Goal: Check status

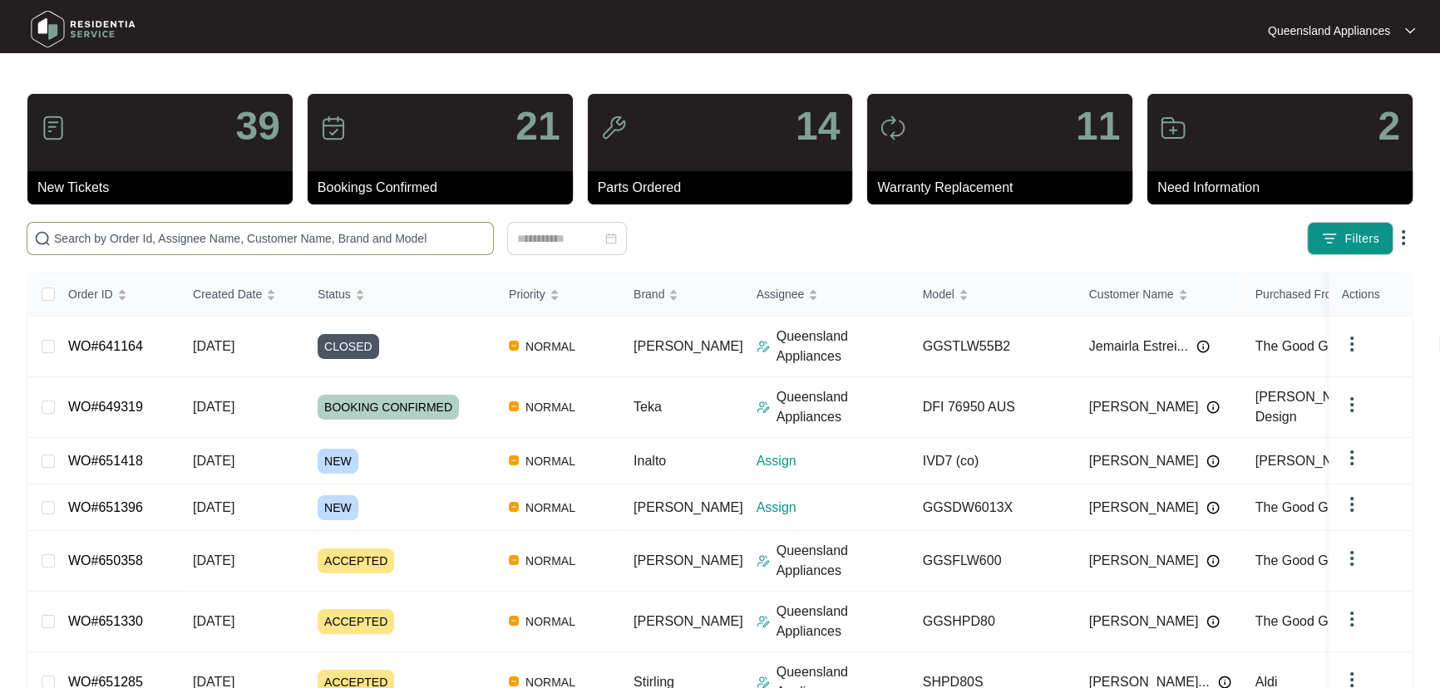
click at [318, 238] on input "text" at bounding box center [270, 238] width 432 height 18
paste input "648149"
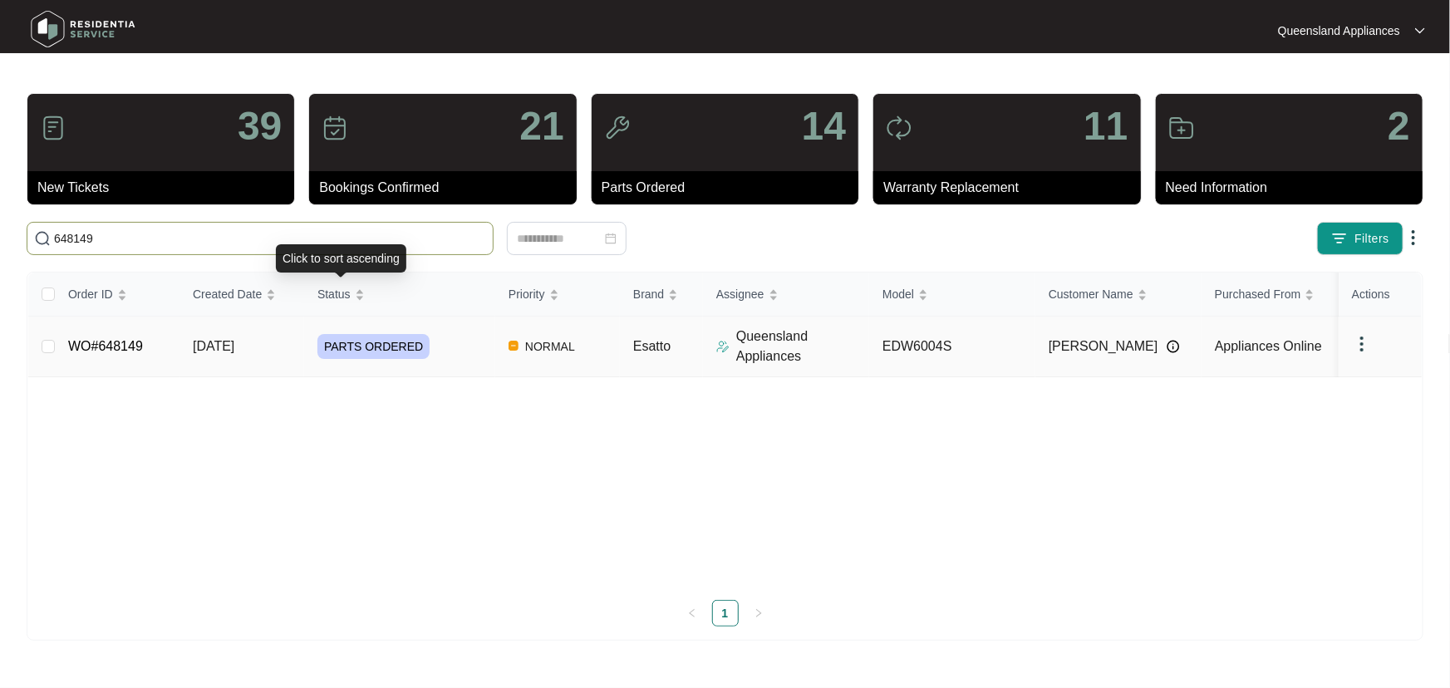
type input "648149"
click at [468, 347] on div "PARTS ORDERED" at bounding box center [407, 346] width 178 height 25
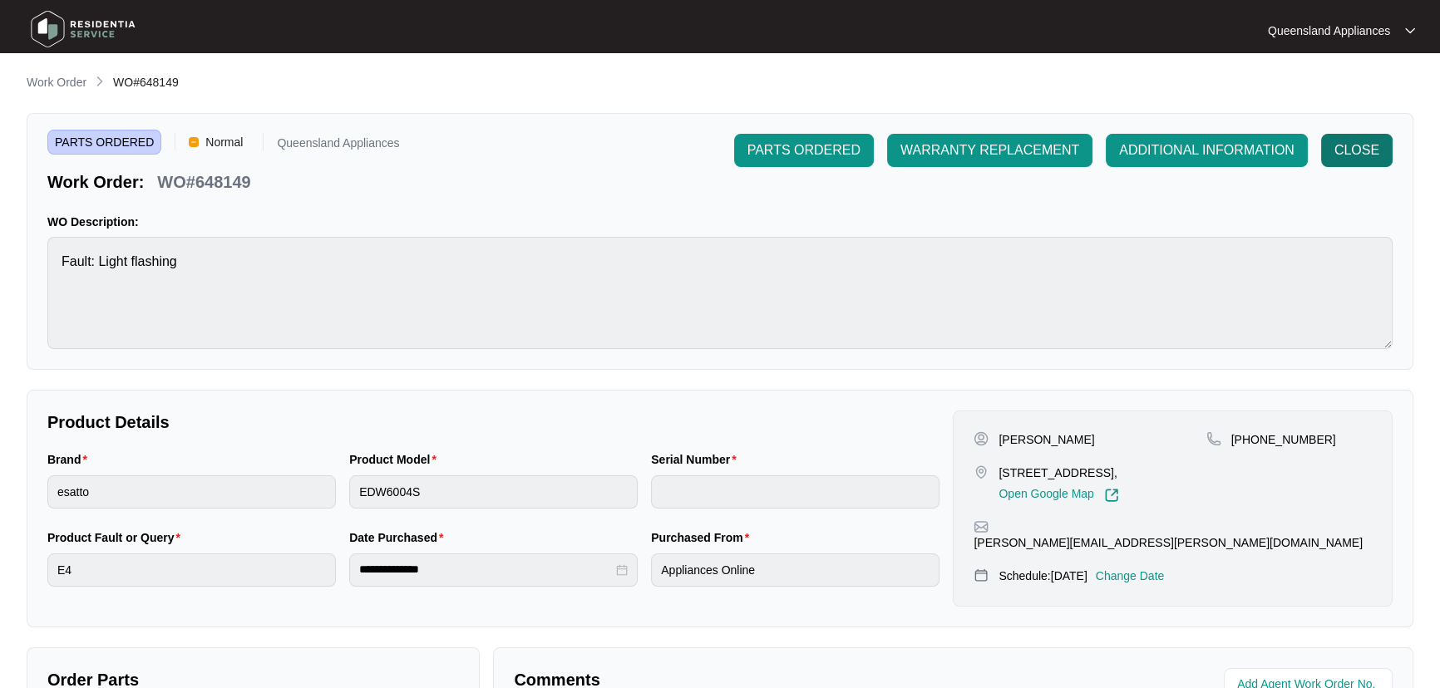
click at [1347, 141] on span "CLOSE" at bounding box center [1356, 150] width 45 height 20
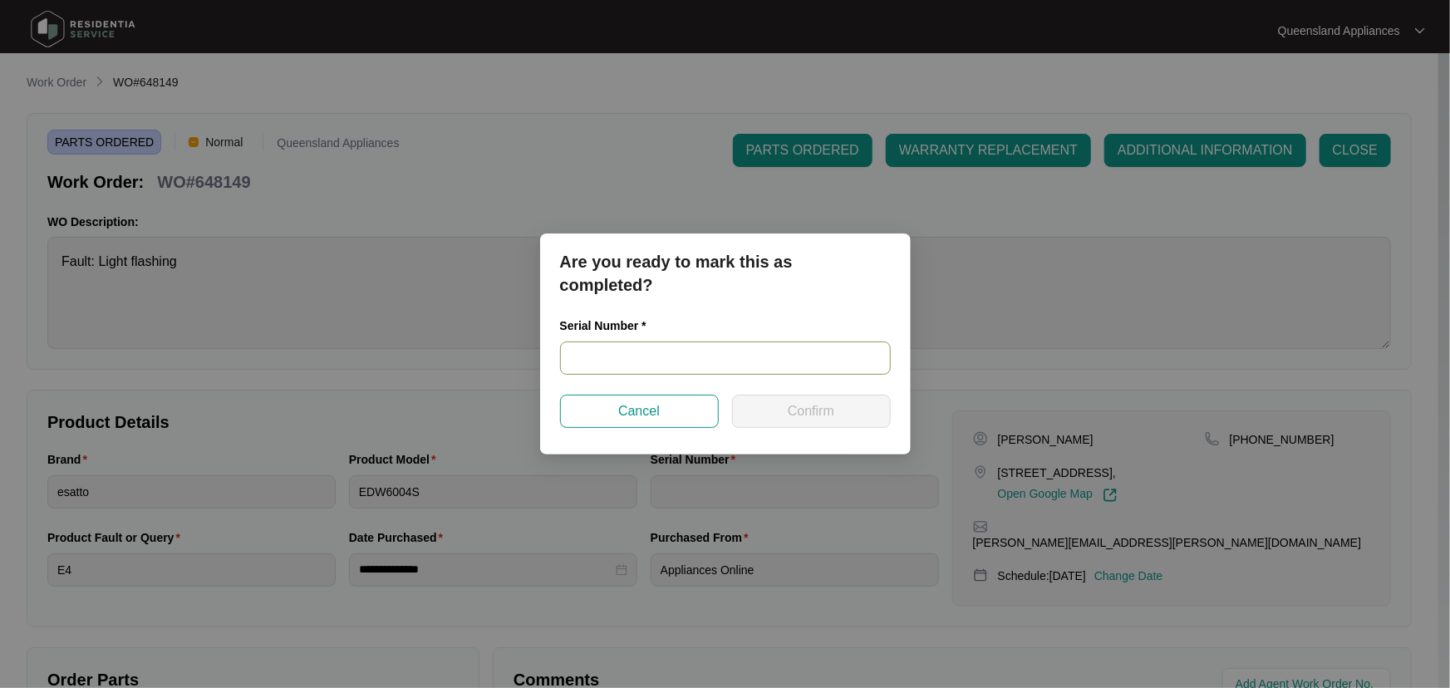
click at [649, 349] on input "text" at bounding box center [725, 358] width 331 height 33
paste input "25030269050100055"
type input "25030269050100055"
click at [833, 411] on span "Confirm" at bounding box center [811, 411] width 47 height 20
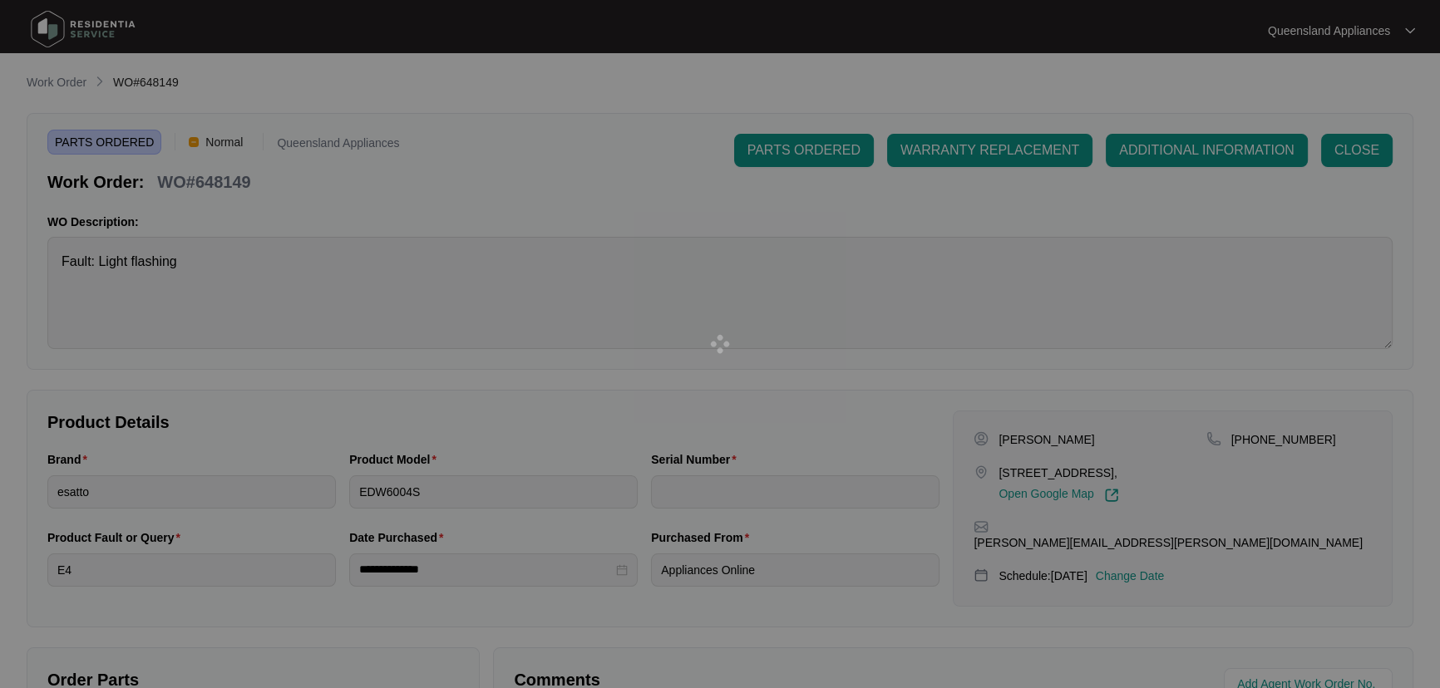
type input "25030269050100055"
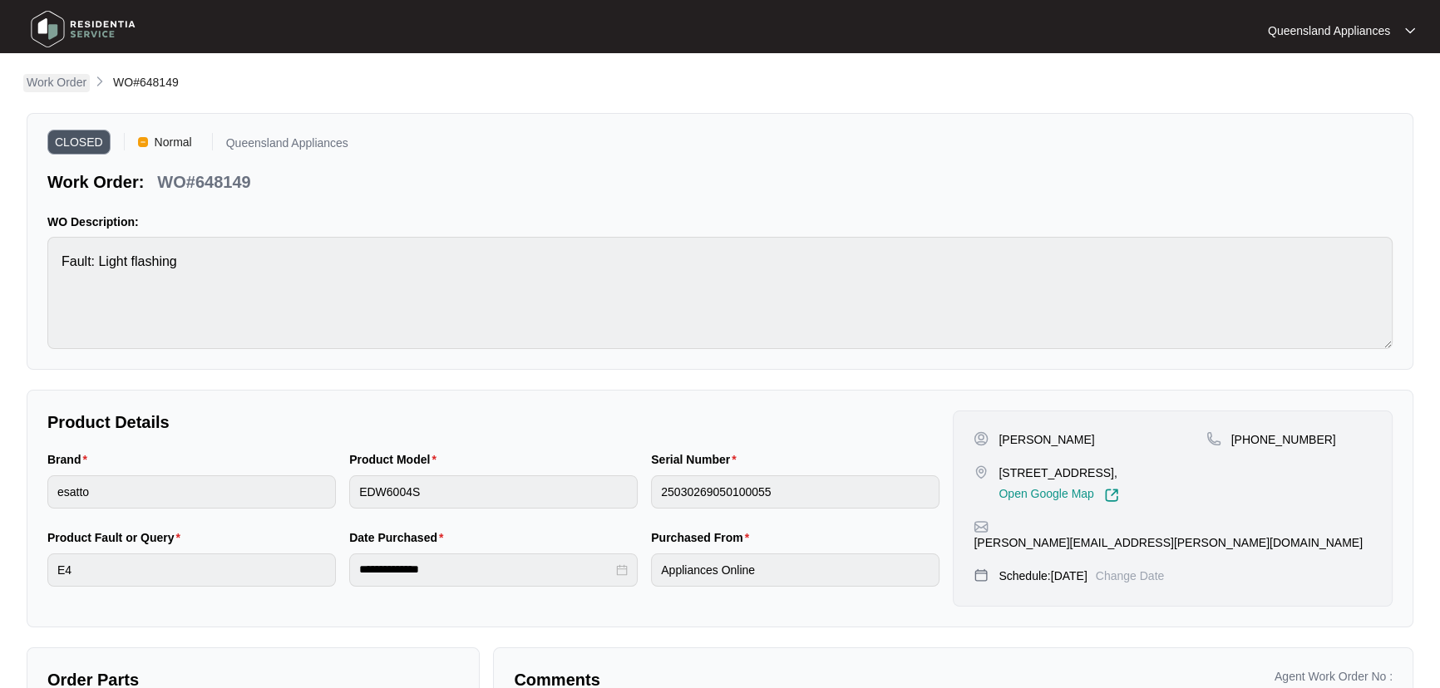
click at [81, 88] on p "Work Order" at bounding box center [57, 82] width 60 height 17
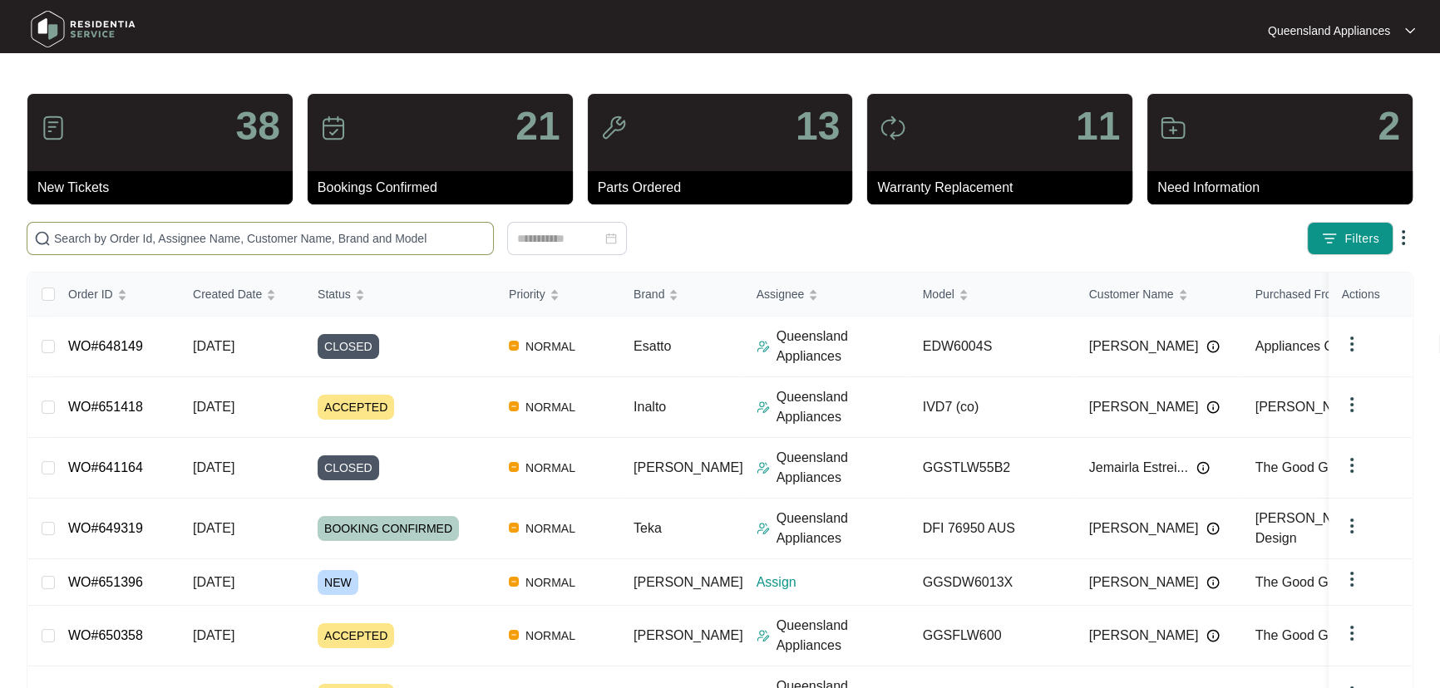
click at [332, 237] on input "text" at bounding box center [270, 238] width 432 height 18
paste input "643475"
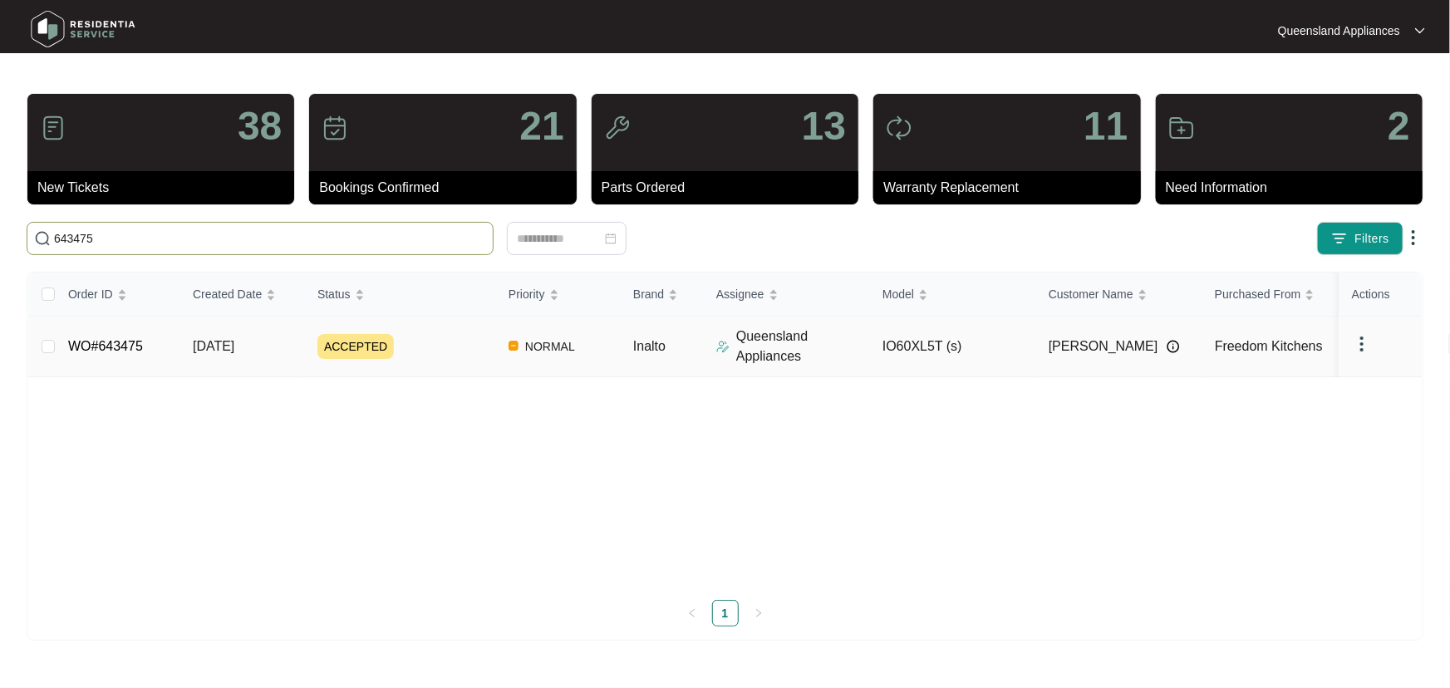
type input "643475"
click at [465, 354] on div "ACCEPTED" at bounding box center [407, 346] width 178 height 25
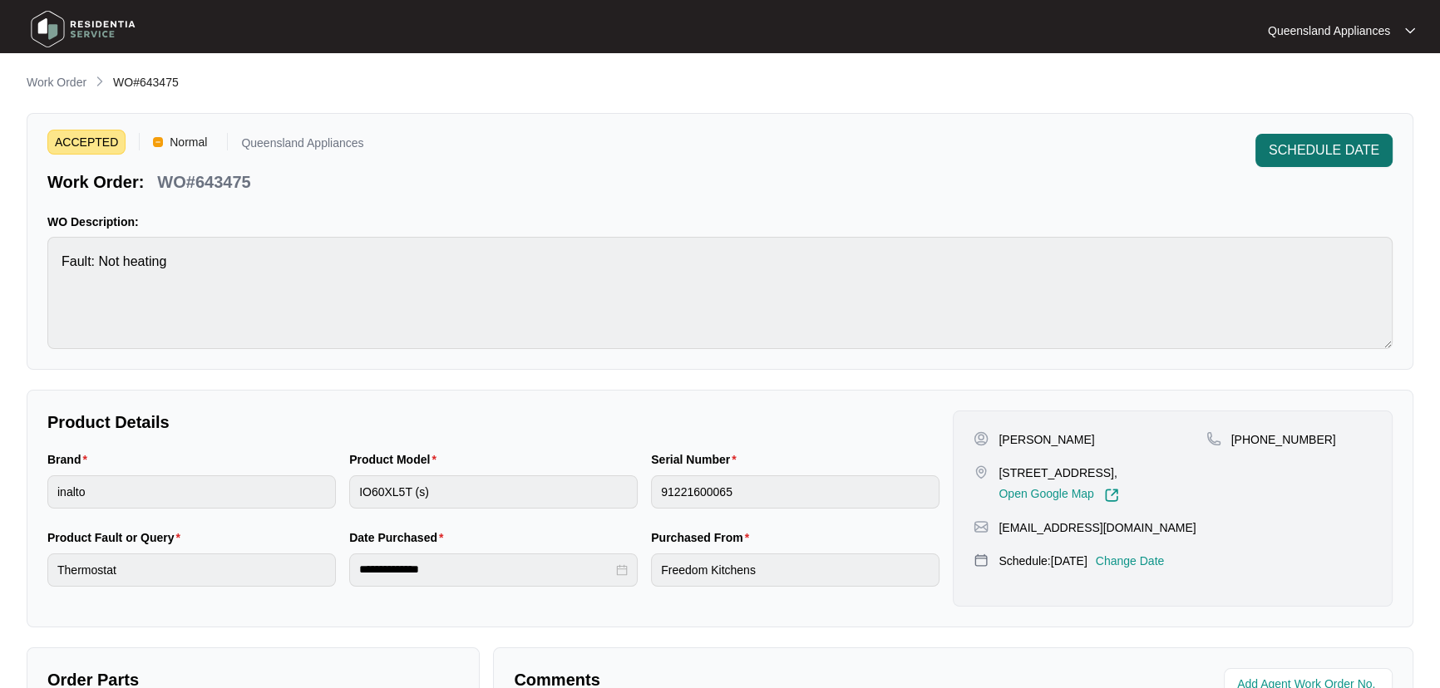
click at [1296, 141] on span "SCHEDULE DATE" at bounding box center [1323, 150] width 111 height 20
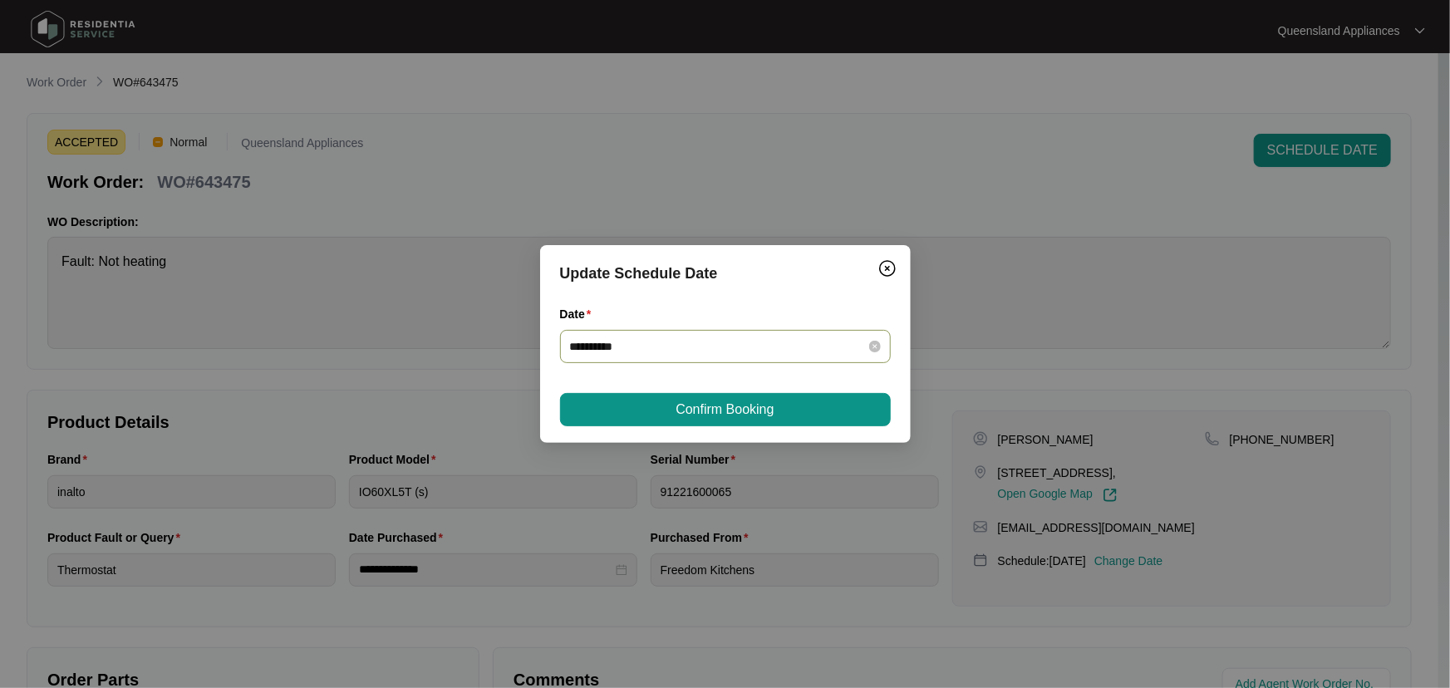
click at [868, 353] on div "**********" at bounding box center [725, 346] width 311 height 18
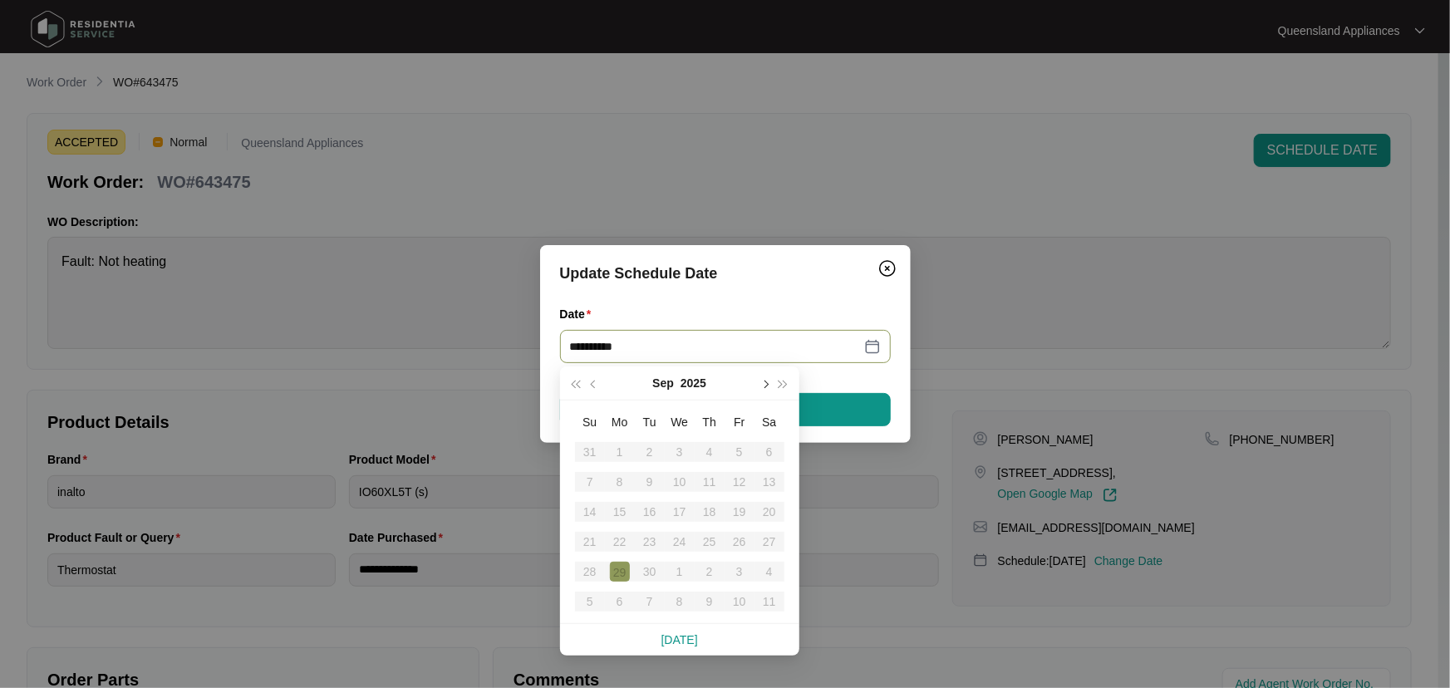
click at [770, 387] on button "button" at bounding box center [765, 383] width 18 height 33
drag, startPoint x: 615, startPoint y: 510, endPoint x: 650, endPoint y: 502, distance: 35.9
click at [623, 510] on div "13" at bounding box center [620, 512] width 20 height 20
type input "**********"
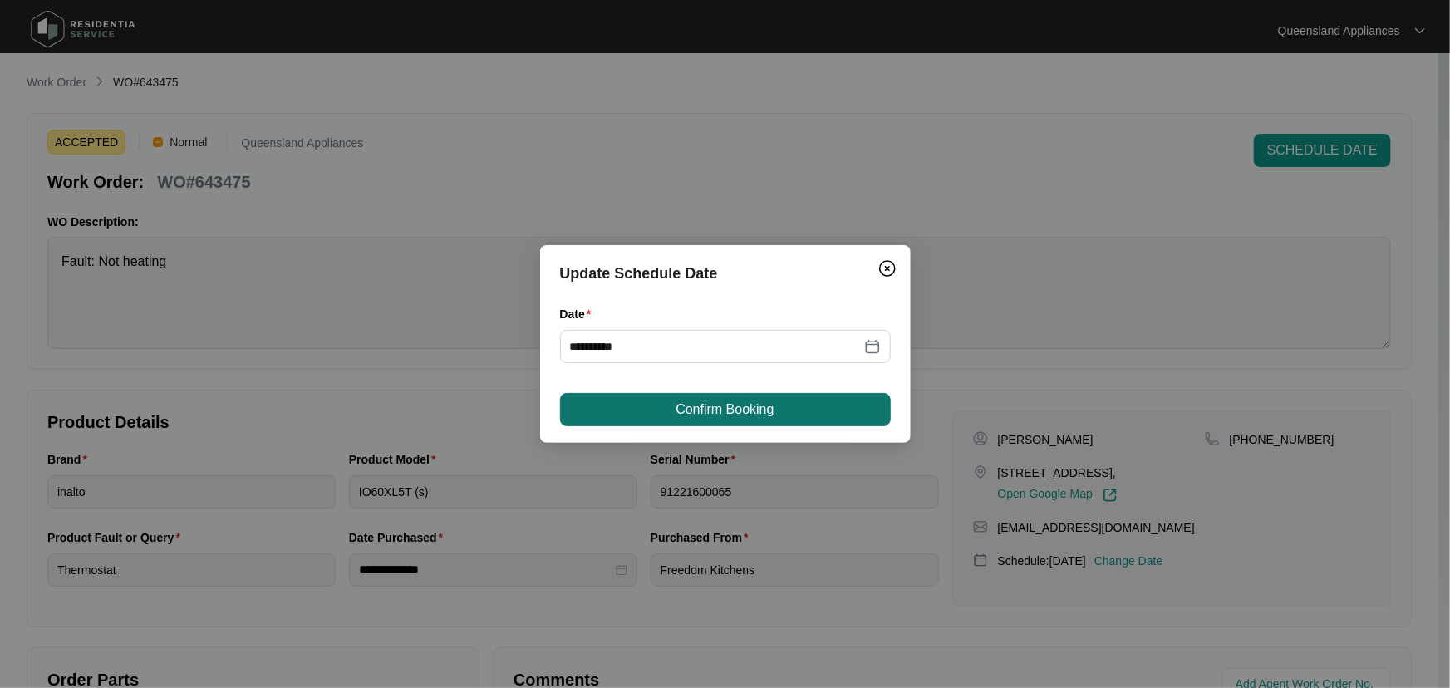
click at [764, 415] on span "Confirm Booking" at bounding box center [725, 410] width 98 height 20
